Goal: Task Accomplishment & Management: Use online tool/utility

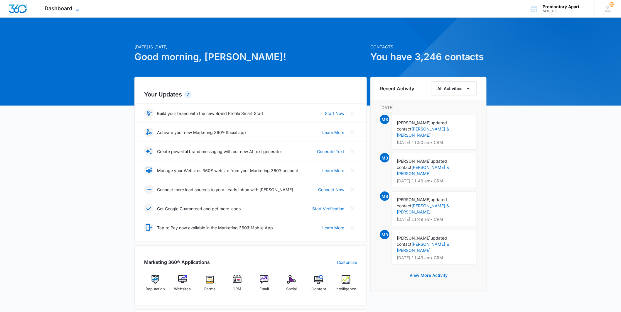
click at [71, 6] on span "Dashboard" at bounding box center [59, 8] width 28 height 6
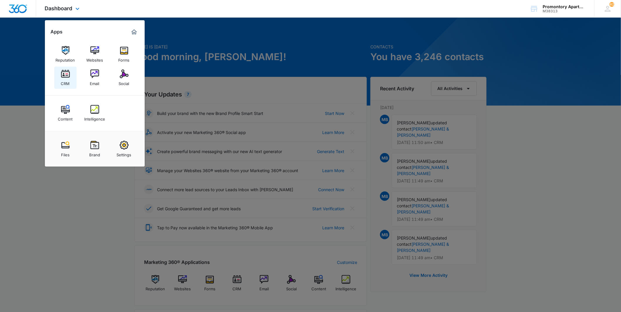
click at [69, 79] on div "CRM" at bounding box center [65, 82] width 9 height 8
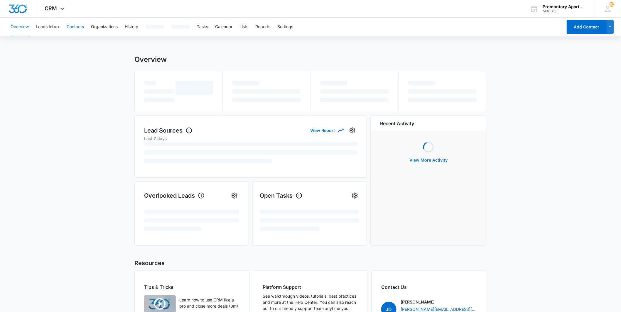
click at [74, 29] on button "Contacts" at bounding box center [75, 27] width 17 height 19
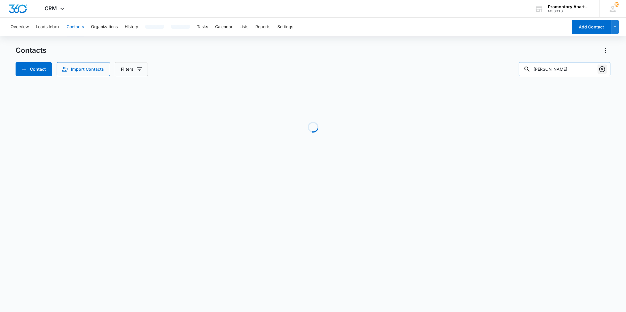
click at [307, 70] on icon "Clear" at bounding box center [601, 69] width 7 height 7
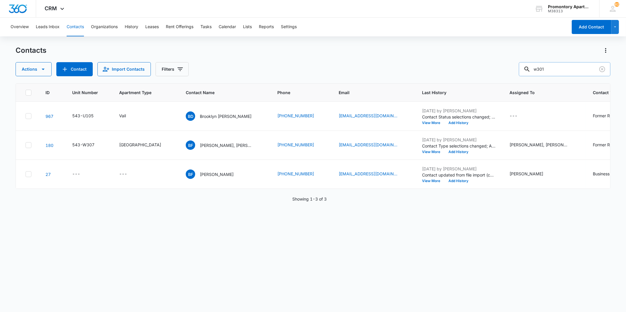
type input "w301"
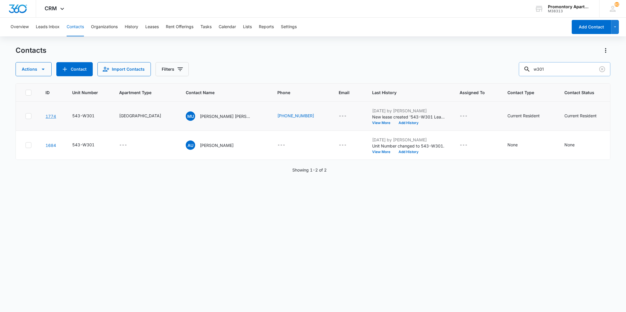
click at [51, 116] on link "1774" at bounding box center [50, 116] width 11 height 5
